Goal: Task Accomplishment & Management: Manage account settings

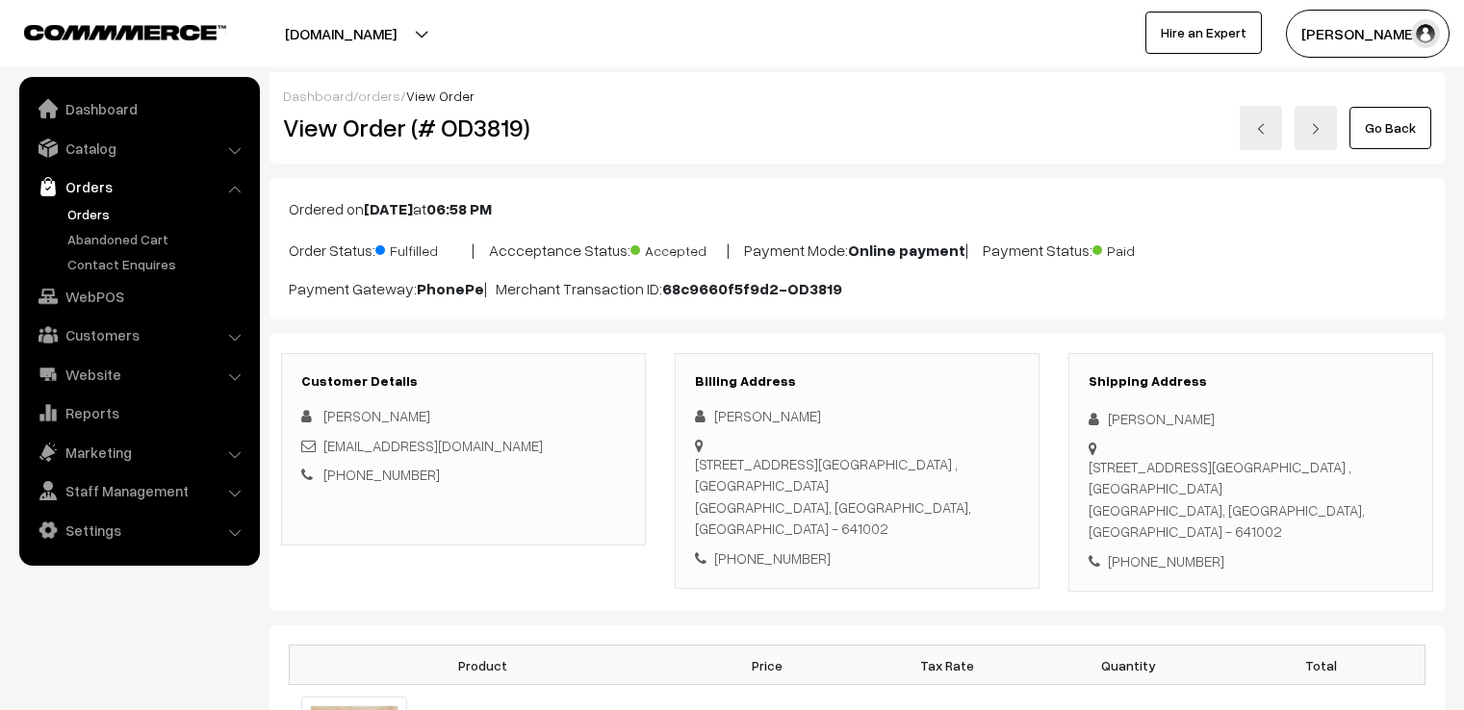
scroll to position [1385, 0]
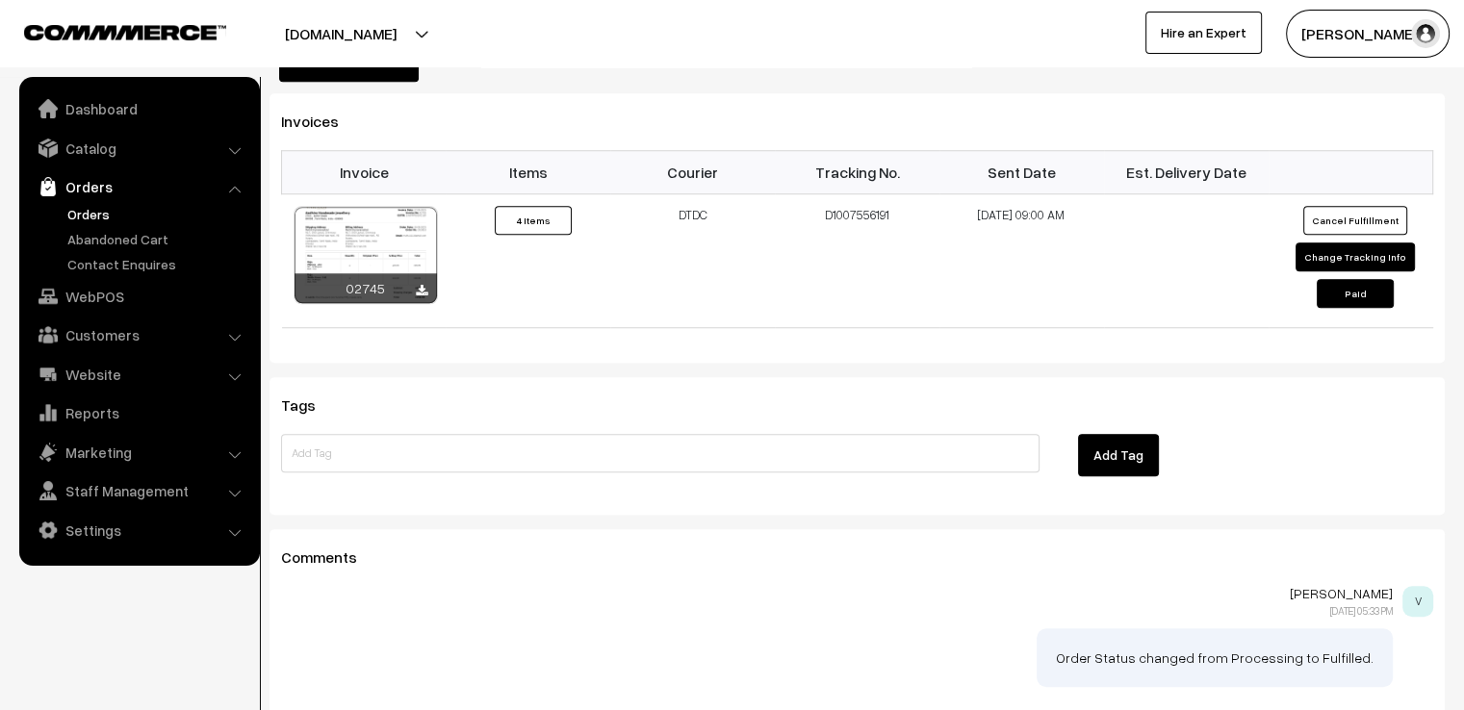
click at [80, 212] on link "Orders" at bounding box center [158, 214] width 191 height 20
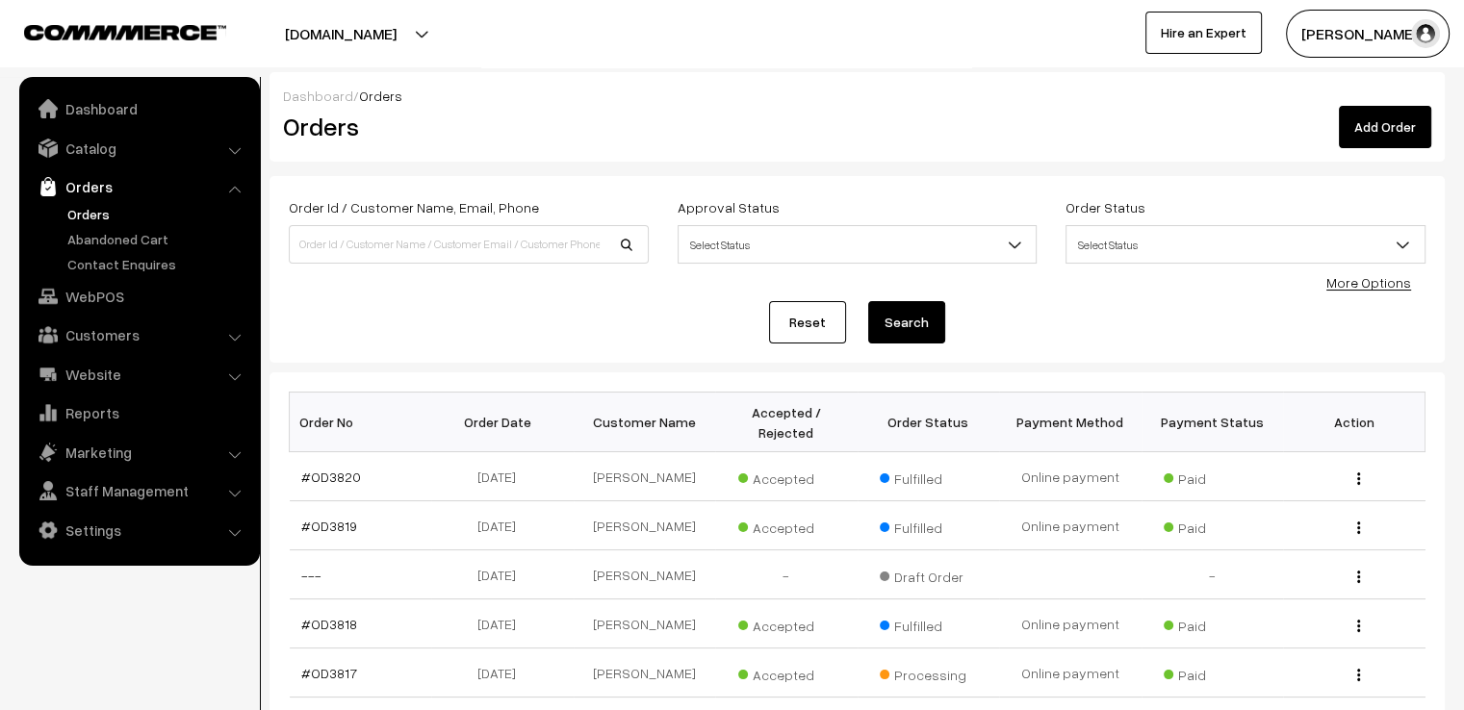
click at [812, 321] on link "Reset" at bounding box center [807, 322] width 77 height 42
click at [820, 306] on link "Reset" at bounding box center [807, 322] width 77 height 42
